Goal: Transaction & Acquisition: Book appointment/travel/reservation

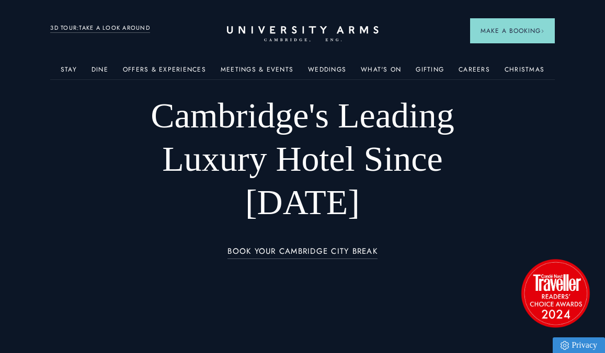
click at [523, 63] on div "Christmas" at bounding box center [524, 70] width 40 height 20
click at [521, 66] on link "Christmas" at bounding box center [524, 73] width 40 height 14
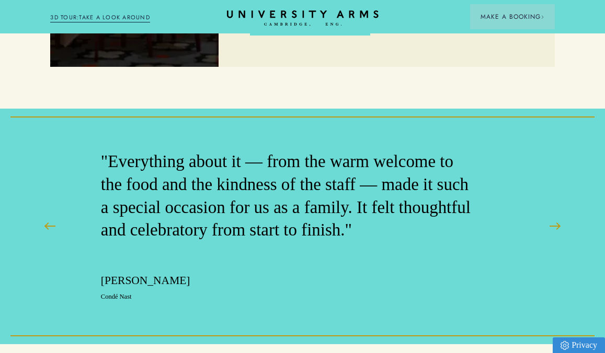
scroll to position [3270, 0]
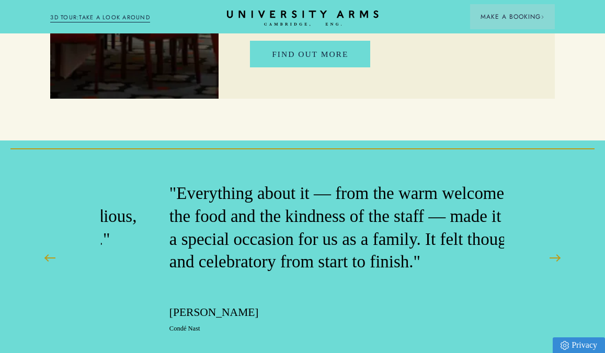
drag, startPoint x: 108, startPoint y: 112, endPoint x: 155, endPoint y: 138, distance: 53.5
click at [169, 182] on p ""Everything about it — from the warm welcome to the food and the kindness of th…" at bounding box center [355, 227] width 372 height 91
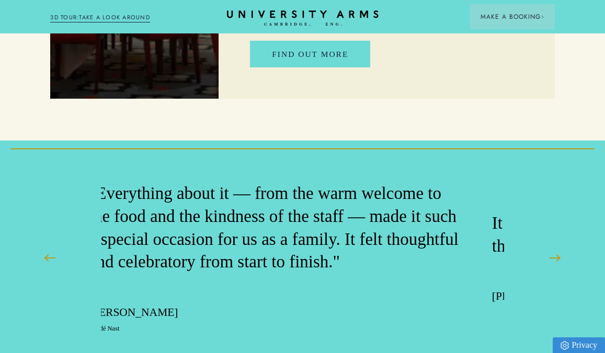
drag, startPoint x: 340, startPoint y: 188, endPoint x: 328, endPoint y: 187, distance: 12.1
click at [328, 187] on p ""Everything about it — from the warm welcome to the food and the kindness of th…" at bounding box center [275, 227] width 372 height 91
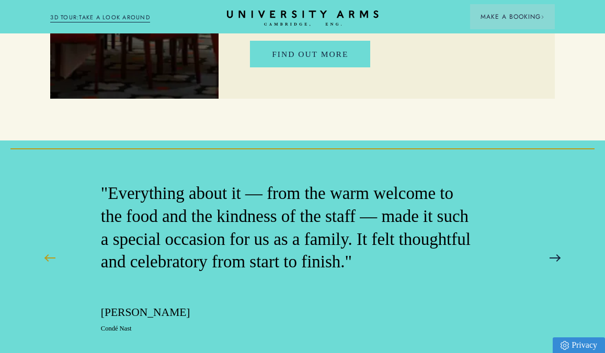
click at [552, 245] on button at bounding box center [554, 258] width 26 height 26
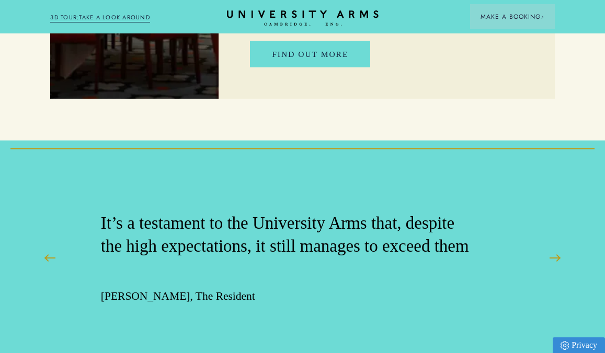
click at [169, 212] on p "It’s a testament to the University Arms that, despite the high expectations, it…" at bounding box center [287, 235] width 372 height 46
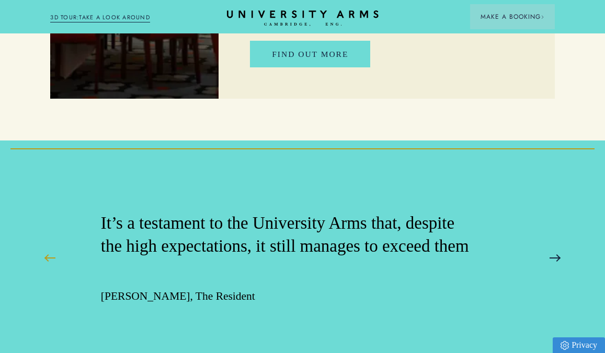
click at [557, 245] on button at bounding box center [554, 258] width 26 height 26
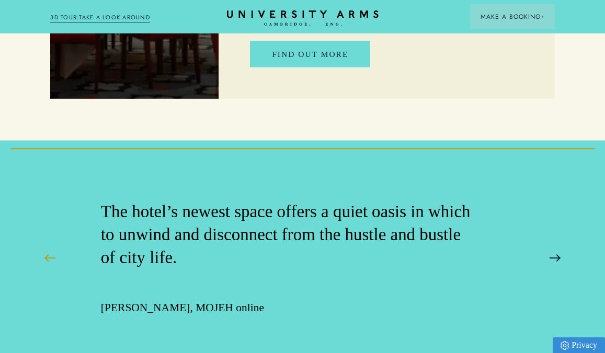
click at [557, 245] on button at bounding box center [554, 258] width 26 height 26
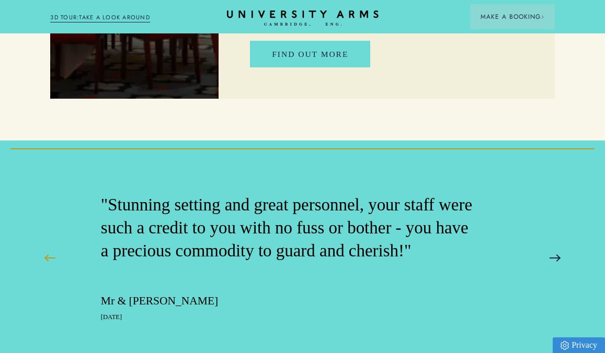
click at [557, 245] on button at bounding box center [554, 258] width 26 height 26
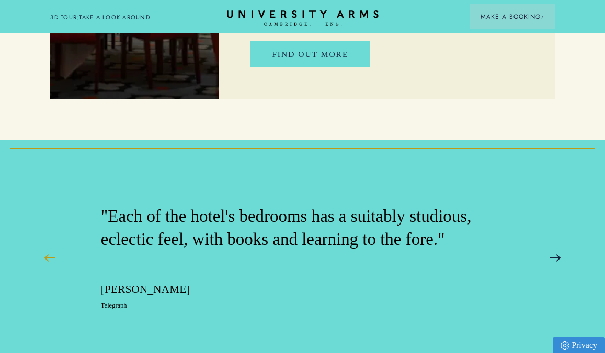
click at [557, 245] on button at bounding box center [554, 258] width 26 height 26
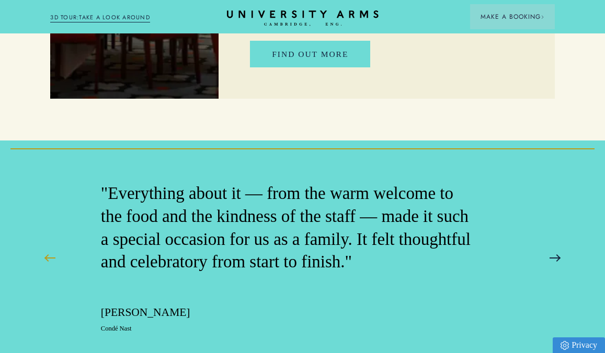
click at [557, 245] on button at bounding box center [554, 258] width 26 height 26
